Goal: Task Accomplishment & Management: Manage account settings

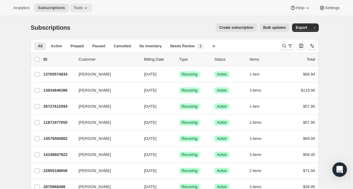
click at [82, 7] on span "Tools" at bounding box center [77, 7] width 9 height 5
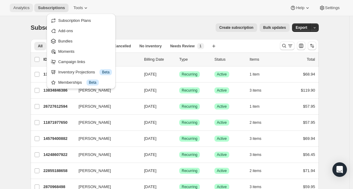
click at [28, 9] on span "Analytics" at bounding box center [21, 7] width 16 height 5
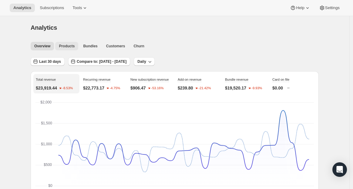
click at [75, 49] on button "Products" at bounding box center [66, 46] width 23 height 8
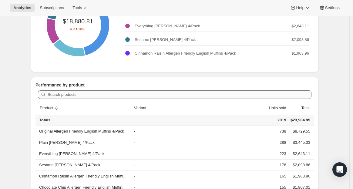
scroll to position [112, 0]
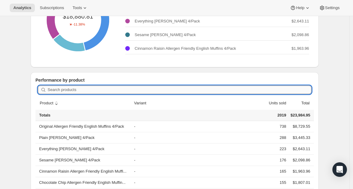
click at [128, 90] on input "Search products" at bounding box center [180, 90] width 264 height 8
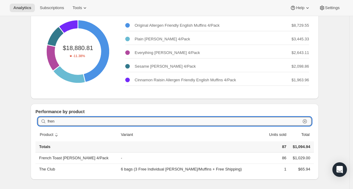
scroll to position [69, 0]
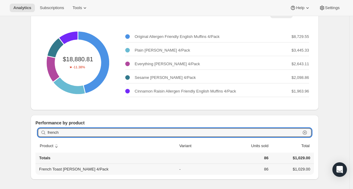
type input "french"
click at [86, 169] on th "French Toast Pagels 4/Pack" at bounding box center [106, 169] width 142 height 11
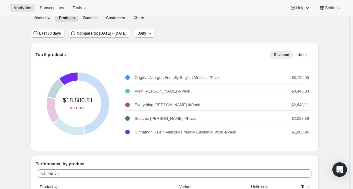
scroll to position [0, 0]
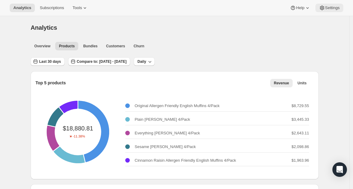
click at [326, 5] on span "Settings" at bounding box center [332, 7] width 15 height 5
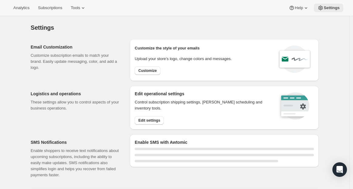
select select "22:00"
select select "09:00"
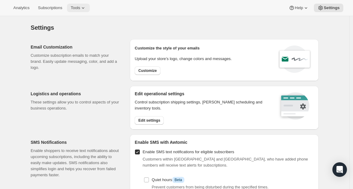
click at [77, 4] on button "Tools" at bounding box center [78, 8] width 23 height 8
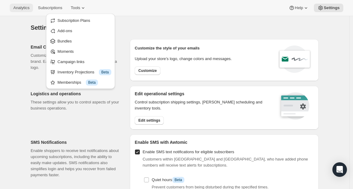
click at [29, 10] on button "Analytics" at bounding box center [21, 8] width 23 height 8
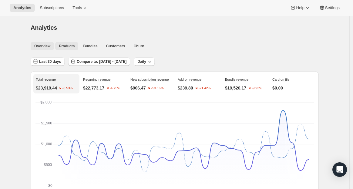
click at [73, 44] on span "Products" at bounding box center [67, 46] width 16 height 5
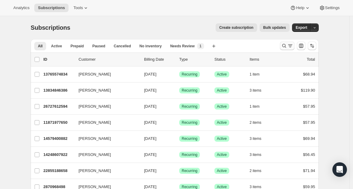
click at [293, 49] on icon "Search and filter results" at bounding box center [290, 46] width 6 height 6
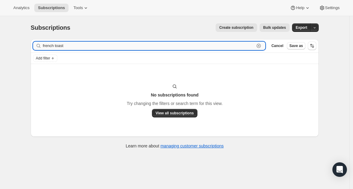
drag, startPoint x: 60, startPoint y: 46, endPoint x: 90, endPoint y: 47, distance: 30.0
click at [88, 47] on input "french toast" at bounding box center [149, 46] width 212 height 8
click at [90, 47] on input "french toast" at bounding box center [149, 46] width 212 height 8
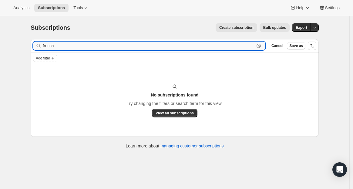
type input "frenc"
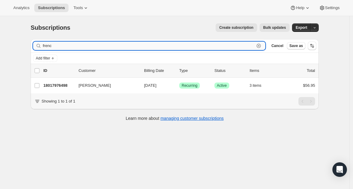
click at [115, 44] on input "frenc" at bounding box center [149, 46] width 212 height 8
click at [150, 24] on div "Create subscription Bulk updates" at bounding box center [184, 27] width 212 height 8
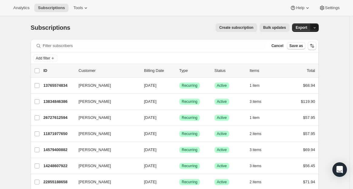
click at [316, 27] on icon "button" at bounding box center [315, 28] width 4 height 4
click at [299, 39] on span "Subscription data" at bounding box center [284, 40] width 30 height 5
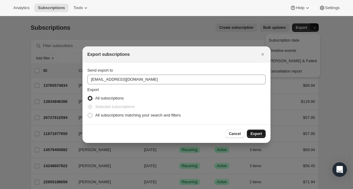
click at [258, 134] on span "Export" at bounding box center [257, 133] width 12 height 5
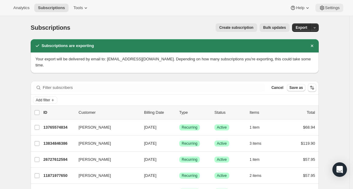
click at [323, 8] on icon at bounding box center [322, 8] width 4 height 5
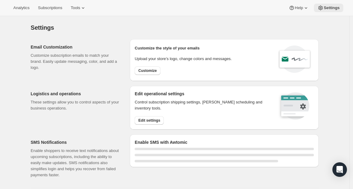
select select "22:00"
select select "09:00"
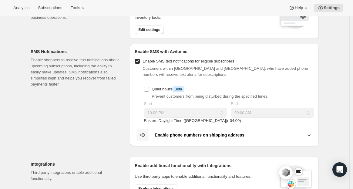
scroll to position [55, 0]
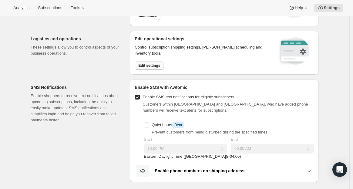
click at [160, 63] on span "Edit settings" at bounding box center [149, 65] width 22 height 5
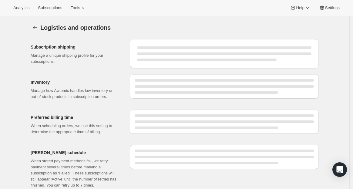
select select "DAY"
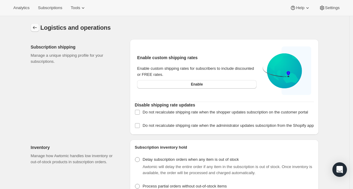
click at [35, 30] on icon "Settings" at bounding box center [35, 28] width 6 height 6
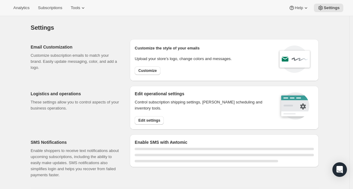
select select "22:00"
select select "09:00"
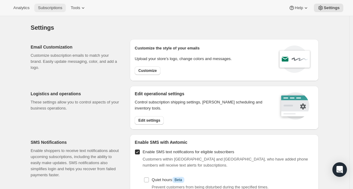
click at [50, 10] on button "Subscriptions" at bounding box center [50, 8] width 32 height 8
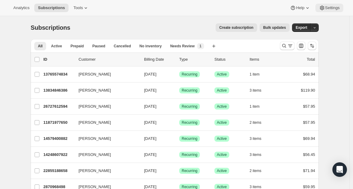
click at [329, 9] on span "Settings" at bounding box center [332, 7] width 15 height 5
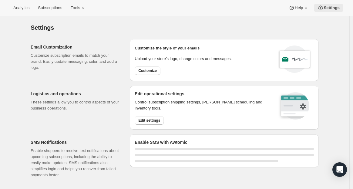
select select "22:00"
select select "09:00"
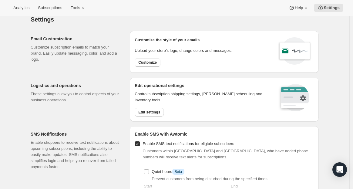
scroll to position [16, 0]
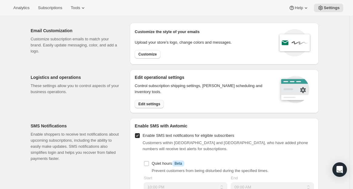
click at [157, 103] on span "Edit settings" at bounding box center [149, 104] width 22 height 5
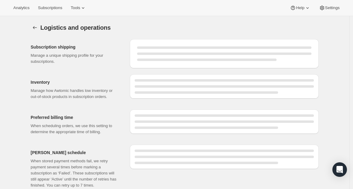
select select "DAY"
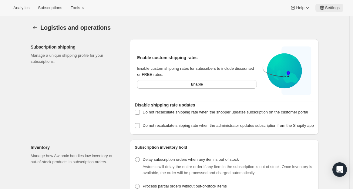
click at [333, 9] on span "Settings" at bounding box center [332, 7] width 15 height 5
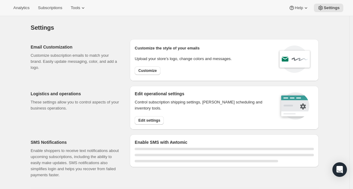
select select "22:00"
select select "09:00"
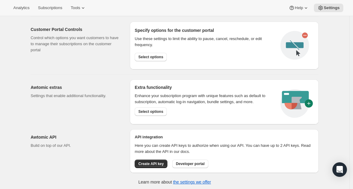
scroll to position [332, 0]
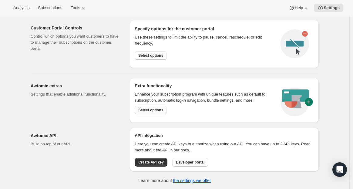
click at [154, 107] on button "Select options" at bounding box center [151, 110] width 32 height 8
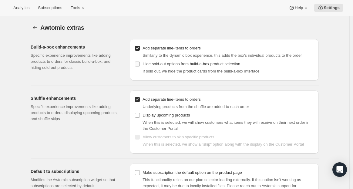
click at [138, 64] on input "Hide sold-out options from build-a-box product selection" at bounding box center [137, 64] width 5 height 5
click at [139, 64] on input "Hide sold-out options from build-a-box product selection" at bounding box center [137, 64] width 5 height 5
checkbox input "false"
click at [76, 9] on span "Tools" at bounding box center [75, 7] width 9 height 5
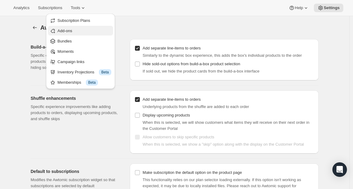
click at [70, 27] on button "Add-ons" at bounding box center [80, 31] width 65 height 10
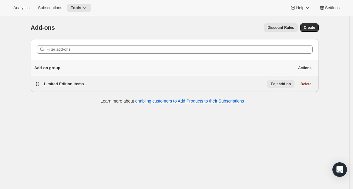
click at [285, 86] on button "Edit add-on" at bounding box center [280, 84] width 27 height 8
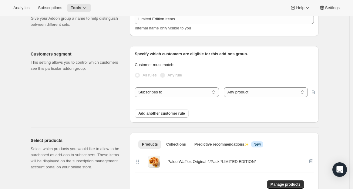
scroll to position [109, 0]
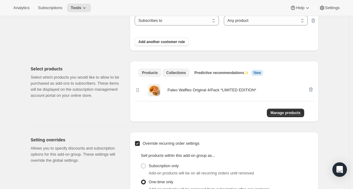
click at [174, 76] on button "Collections" at bounding box center [176, 73] width 27 height 8
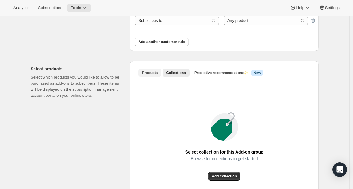
click at [147, 76] on button "Products" at bounding box center [149, 73] width 23 height 8
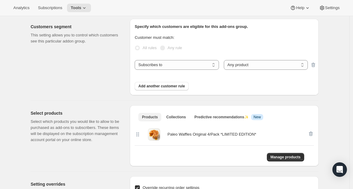
scroll to position [67, 0]
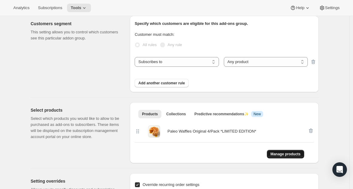
click at [289, 154] on span "Manage products" at bounding box center [286, 154] width 30 height 5
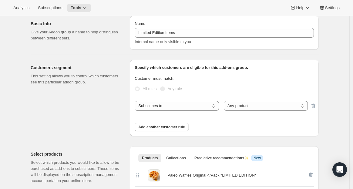
scroll to position [0, 0]
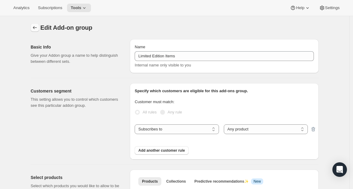
click at [38, 28] on icon "Addon groups" at bounding box center [35, 28] width 6 height 6
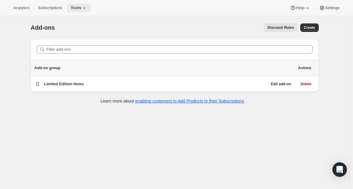
click at [85, 7] on icon at bounding box center [84, 8] width 6 height 6
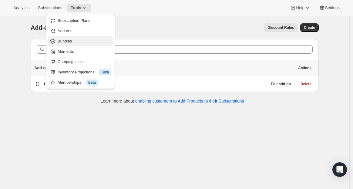
click at [74, 36] on button "Bundles" at bounding box center [80, 41] width 65 height 10
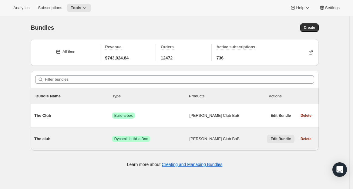
click at [284, 140] on span "Edit Bundle" at bounding box center [281, 139] width 20 height 5
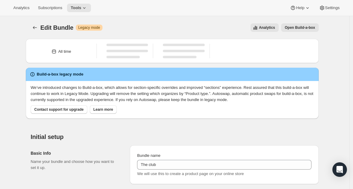
type input "The club"
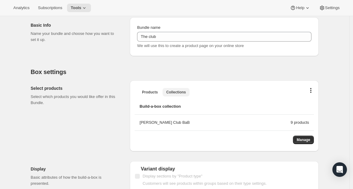
scroll to position [143, 0]
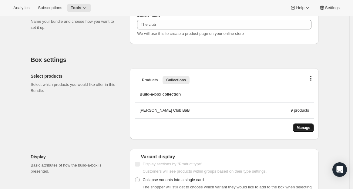
click at [304, 127] on span "Manage" at bounding box center [304, 127] width 14 height 5
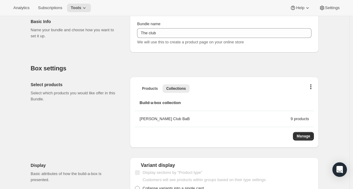
scroll to position [135, 0]
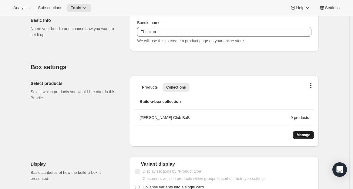
click at [302, 136] on span "Manage" at bounding box center [304, 135] width 14 height 5
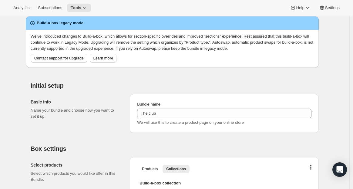
scroll to position [0, 0]
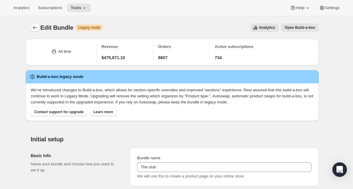
click at [32, 28] on button "Bundles" at bounding box center [35, 27] width 8 height 8
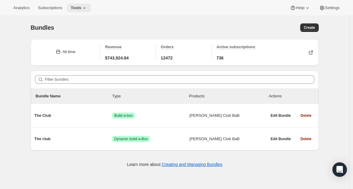
click at [81, 9] on span "Tools" at bounding box center [76, 7] width 11 height 5
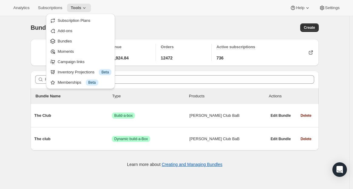
click at [213, 10] on div "Analytics Subscriptions Tools Help Settings" at bounding box center [176, 8] width 353 height 16
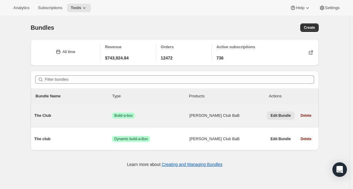
click at [279, 119] on button "Edit Bundle" at bounding box center [281, 115] width 28 height 8
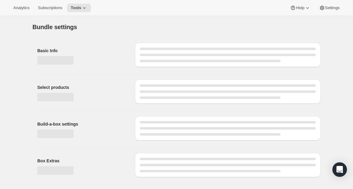
type input "The Club"
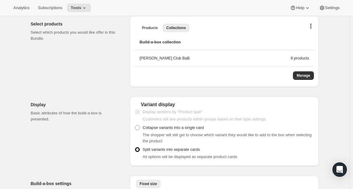
scroll to position [196, 0]
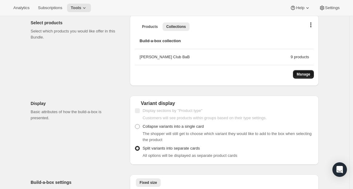
click at [301, 77] on button "Manage" at bounding box center [303, 74] width 21 height 8
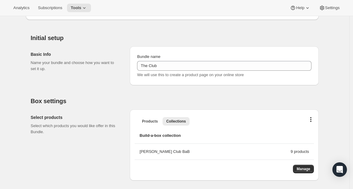
scroll to position [171, 0]
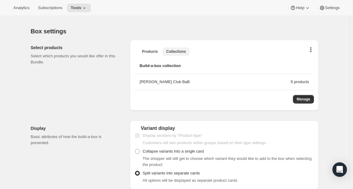
click at [176, 52] on span "Collections" at bounding box center [176, 51] width 20 height 5
click at [153, 53] on span "Products" at bounding box center [150, 51] width 16 height 5
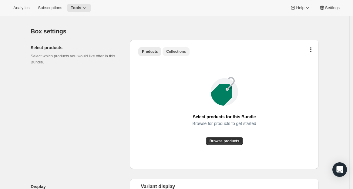
click at [178, 51] on span "Collections" at bounding box center [176, 51] width 20 height 5
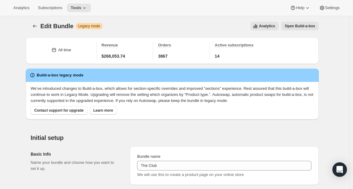
scroll to position [0, 0]
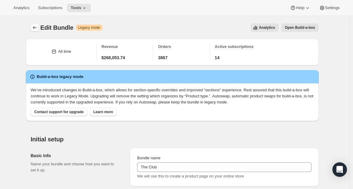
click at [37, 27] on icon "Bundles" at bounding box center [35, 28] width 6 height 6
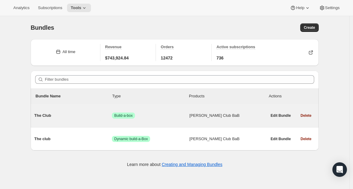
scroll to position [1, 0]
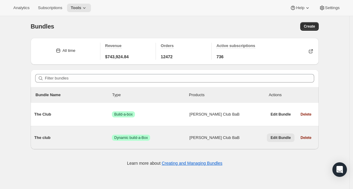
click at [272, 136] on span "Edit Bundle" at bounding box center [281, 137] width 20 height 5
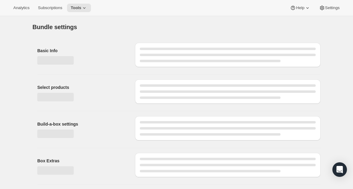
type input "The club"
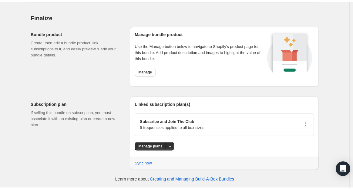
scroll to position [893, 0]
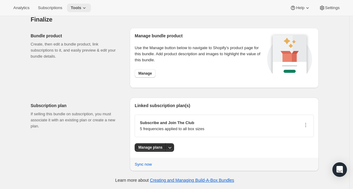
click at [86, 10] on icon at bounding box center [84, 8] width 6 height 6
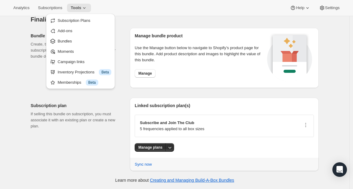
click at [127, 6] on div "Analytics Subscriptions Tools Help Settings" at bounding box center [176, 8] width 353 height 16
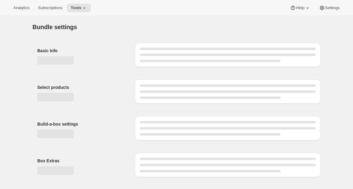
type input "The club"
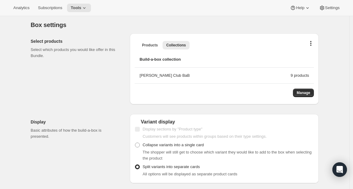
scroll to position [178, 0]
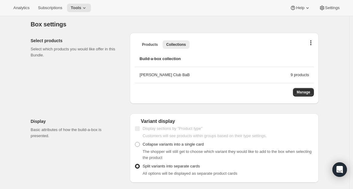
click at [301, 76] on div "9 products" at bounding box center [300, 75] width 19 height 6
click at [186, 42] on button "Collections" at bounding box center [176, 44] width 27 height 8
click at [184, 46] on span "Collections" at bounding box center [176, 44] width 20 height 5
click at [309, 95] on button "Manage" at bounding box center [303, 92] width 21 height 8
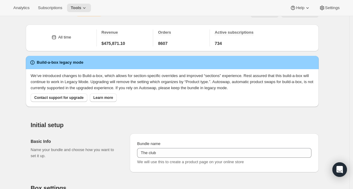
scroll to position [0, 0]
